Goal: Task Accomplishment & Management: Manage account settings

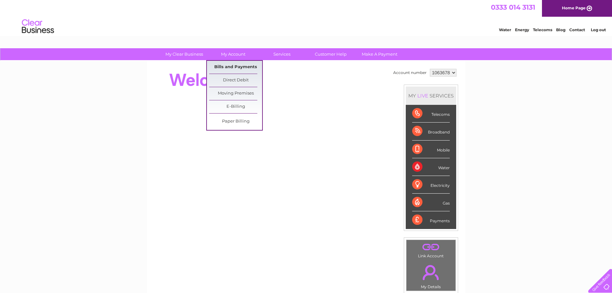
click at [230, 64] on link "Bills and Payments" at bounding box center [235, 67] width 53 height 13
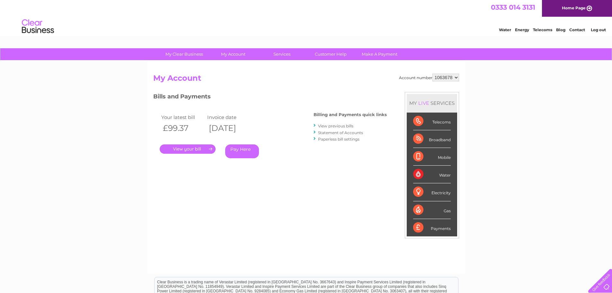
click at [193, 147] on link "." at bounding box center [188, 148] width 56 height 9
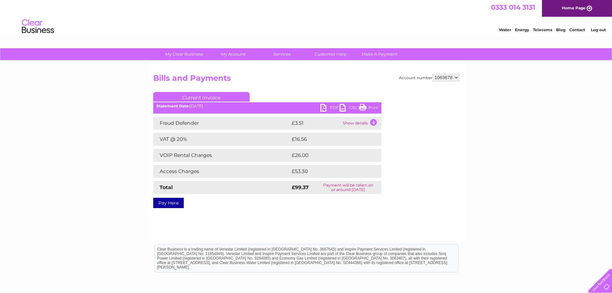
click at [330, 107] on link "PDF" at bounding box center [329, 108] width 19 height 9
